Goal: Task Accomplishment & Management: Manage account settings

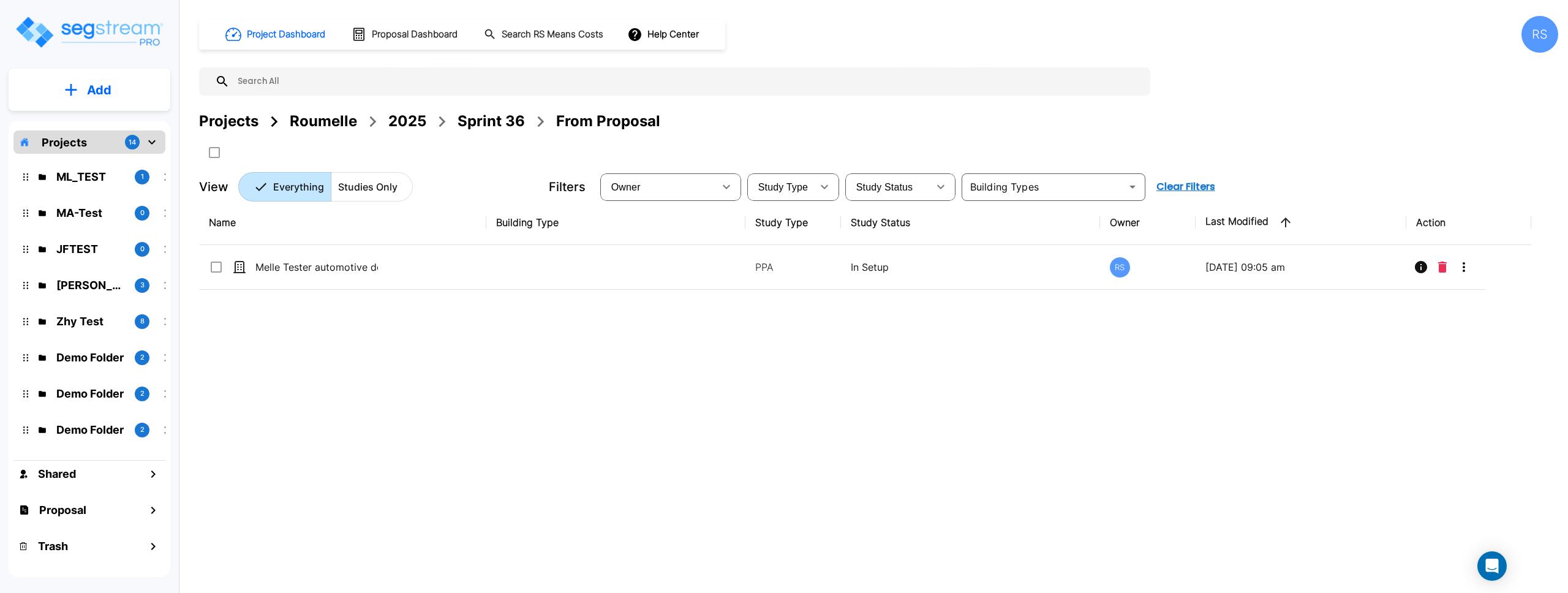
click at [159, 137] on icon "mailbox folders" at bounding box center [152, 142] width 15 height 15
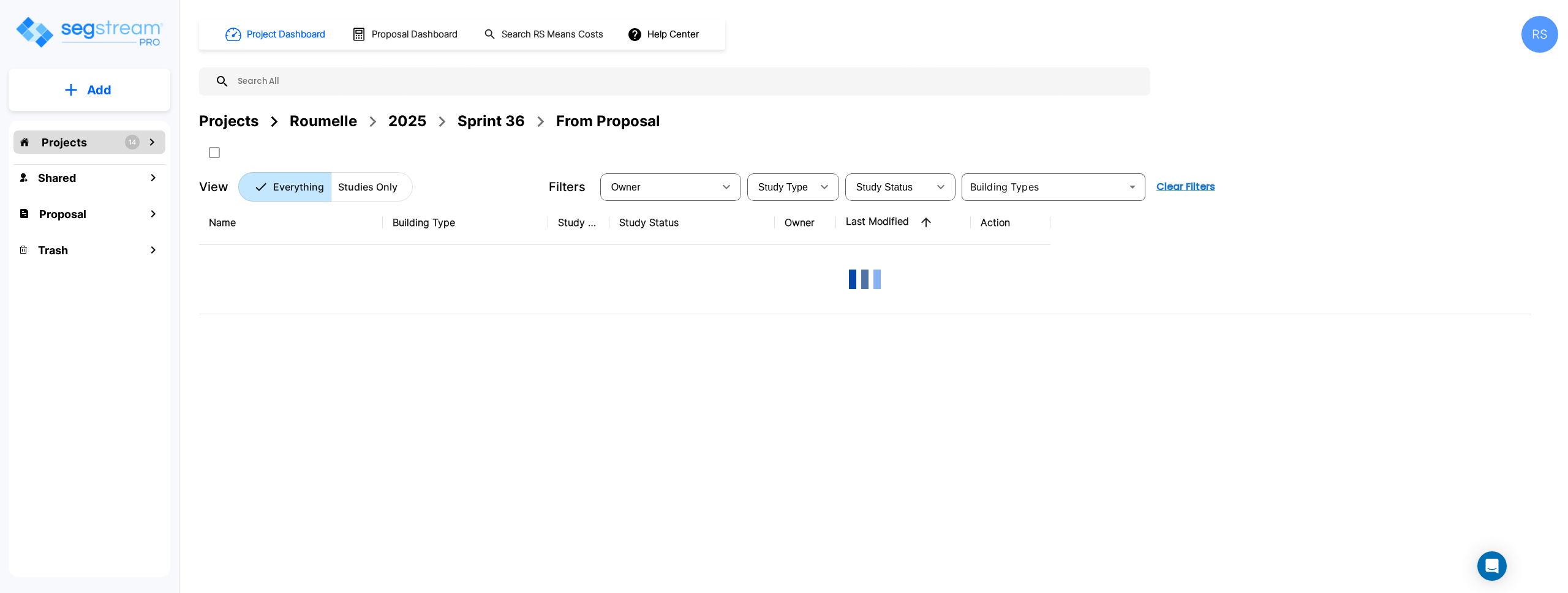
click at [154, 137] on icon "mailbox folders" at bounding box center [152, 142] width 15 height 15
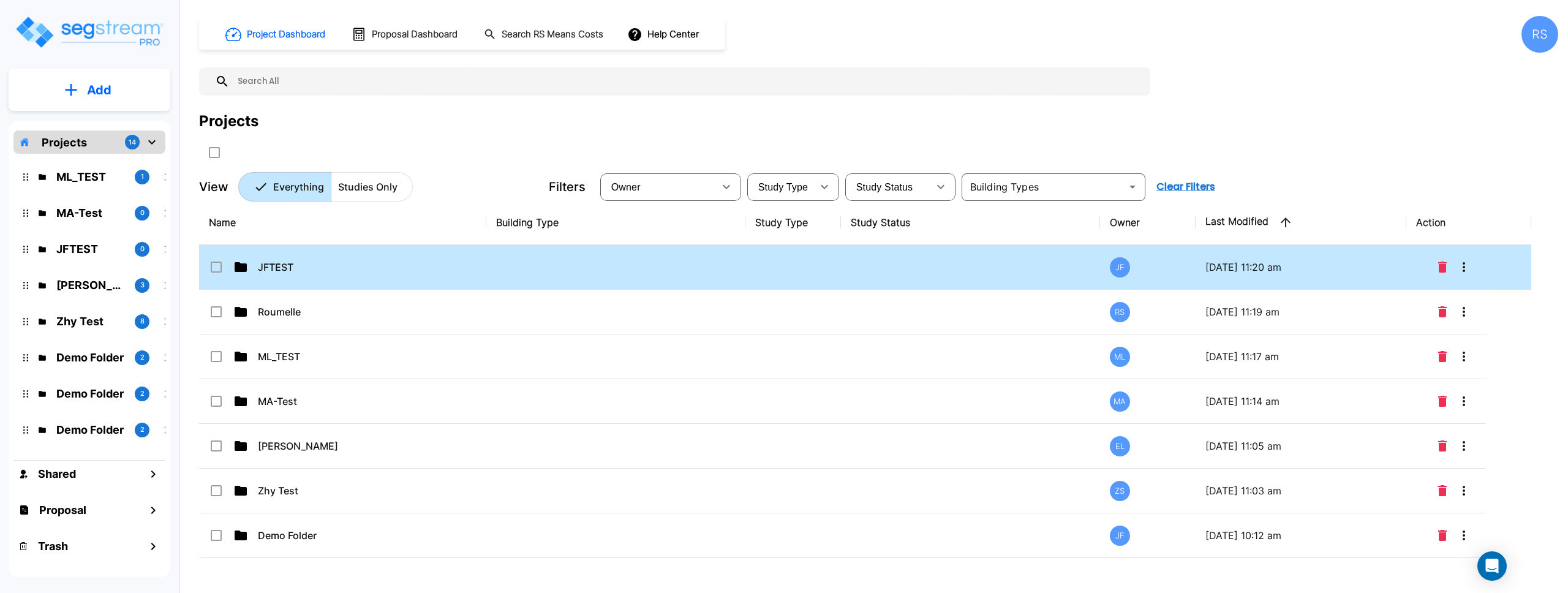
click at [327, 250] on td "JFTEST" at bounding box center [342, 267] width 287 height 44
checkbox input "true"
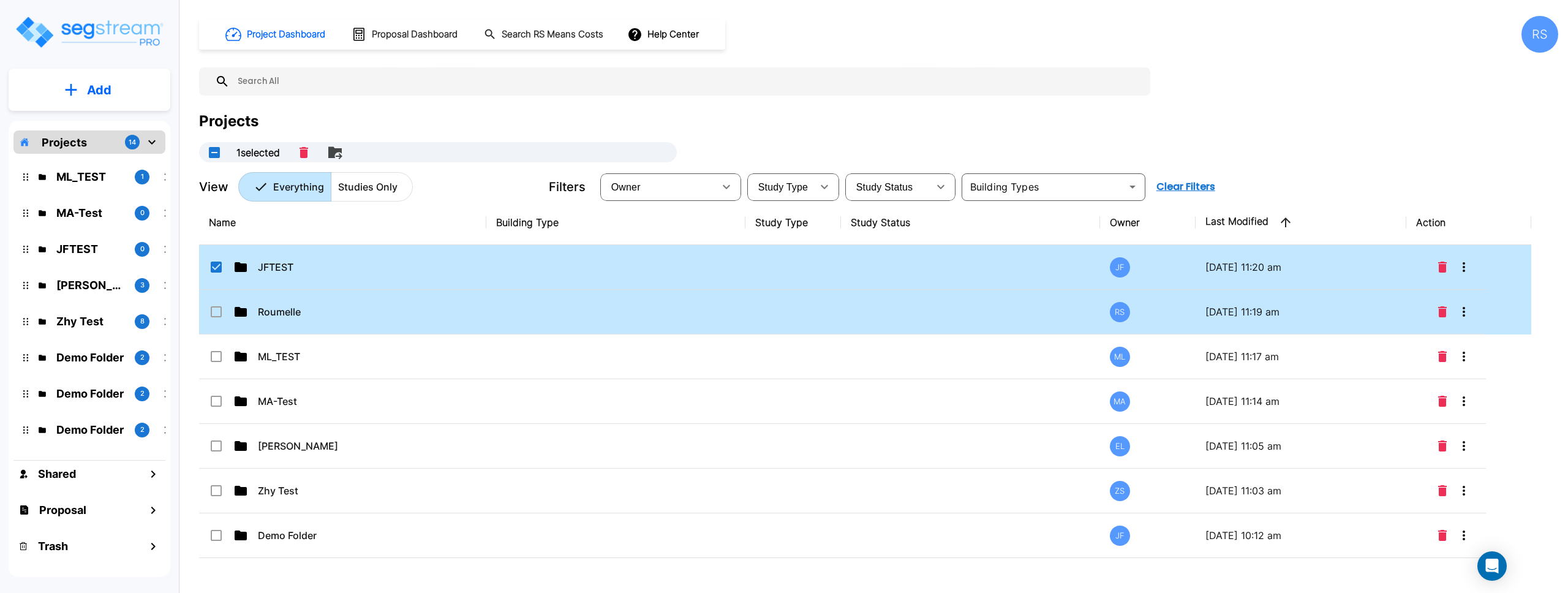
click at [353, 323] on td "Roumelle" at bounding box center [342, 312] width 287 height 44
checkbox input "true"
click at [353, 323] on td "Roumelle" at bounding box center [342, 312] width 287 height 44
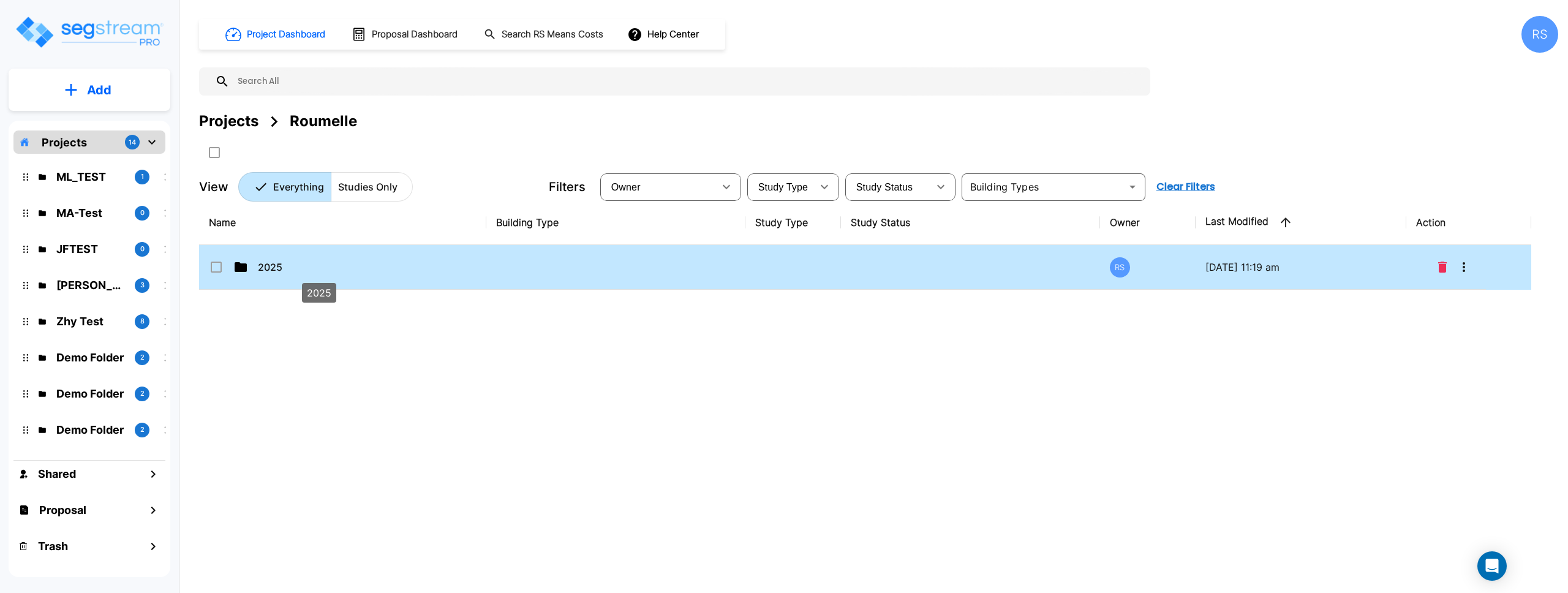
click at [300, 272] on p "2025" at bounding box center [319, 267] width 123 height 15
checkbox input "true"
click at [300, 272] on p "2025" at bounding box center [319, 267] width 123 height 15
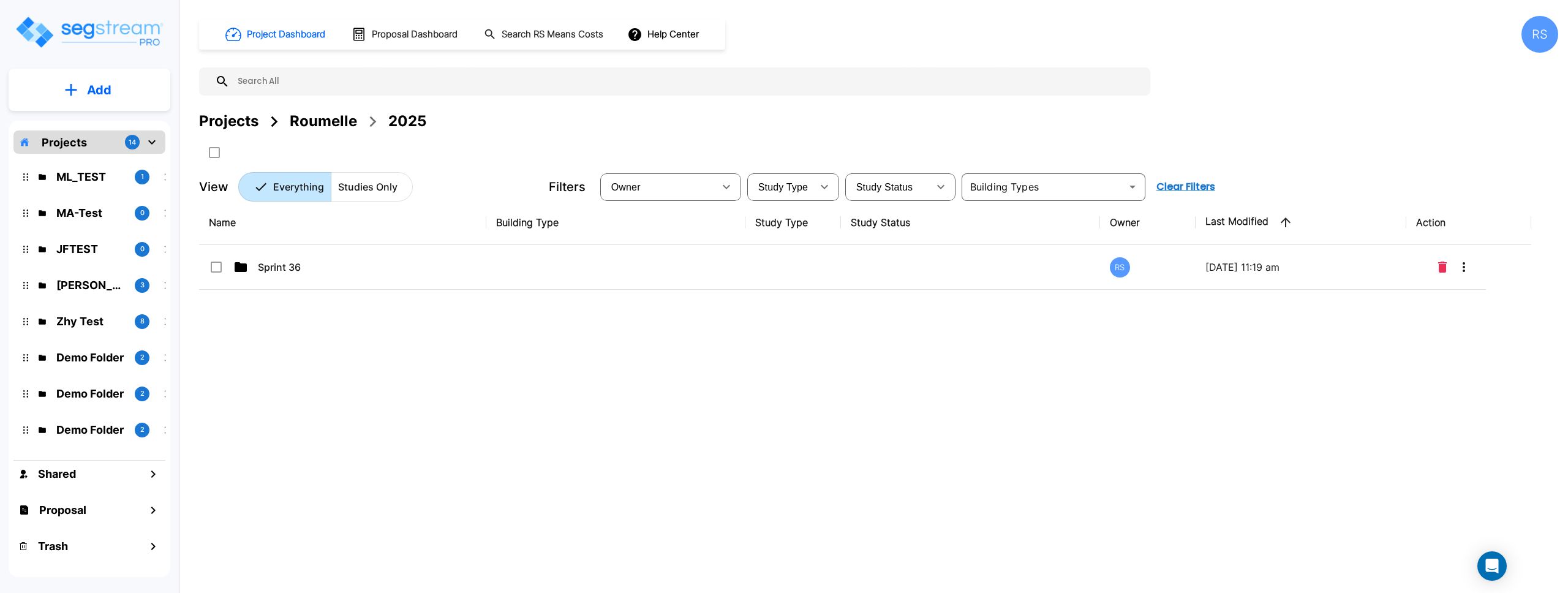
click at [668, 336] on div "Name Building Type Study Type Study Status Owner Last Modified Action Sprint 36…" at bounding box center [864, 384] width 1332 height 367
